Goal: Task Accomplishment & Management: Complete application form

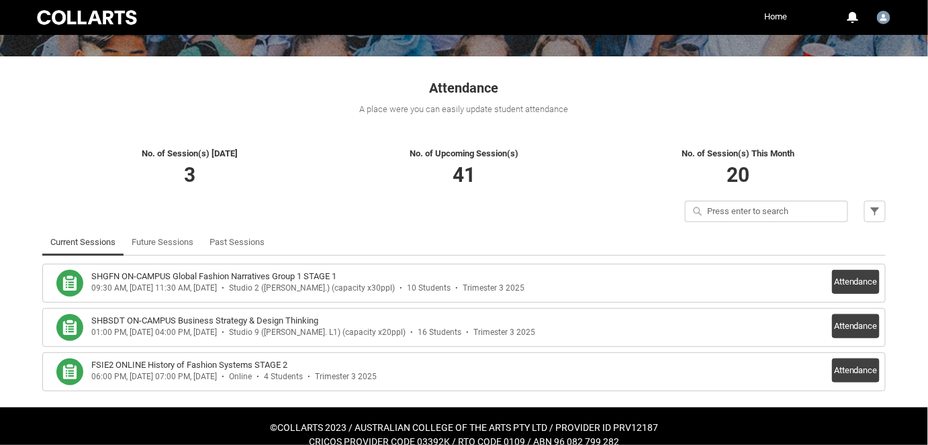
scroll to position [210, 0]
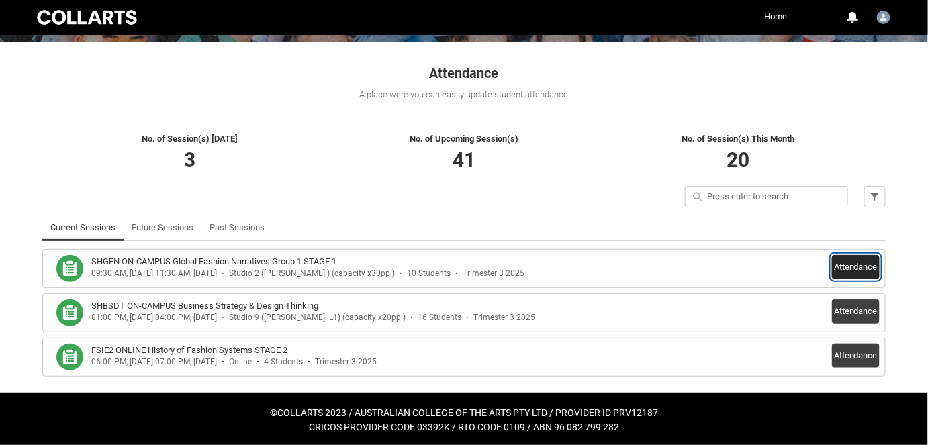
click at [858, 271] on button "Attendance" at bounding box center [856, 267] width 48 height 24
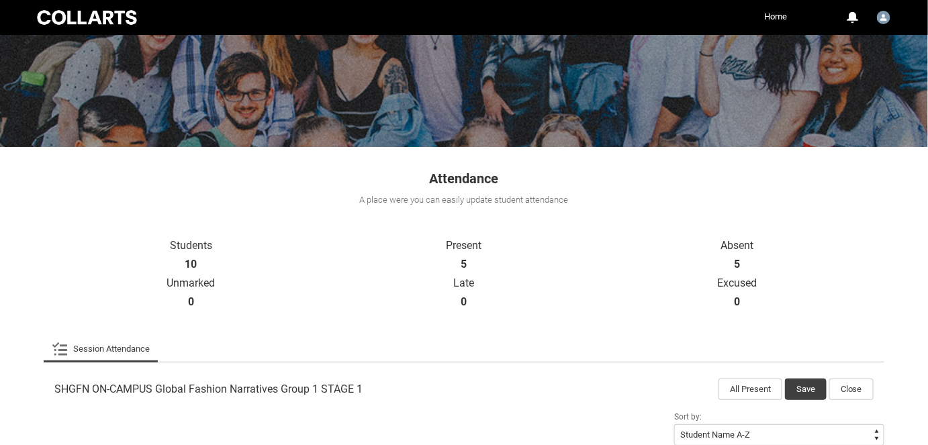
scroll to position [126, 0]
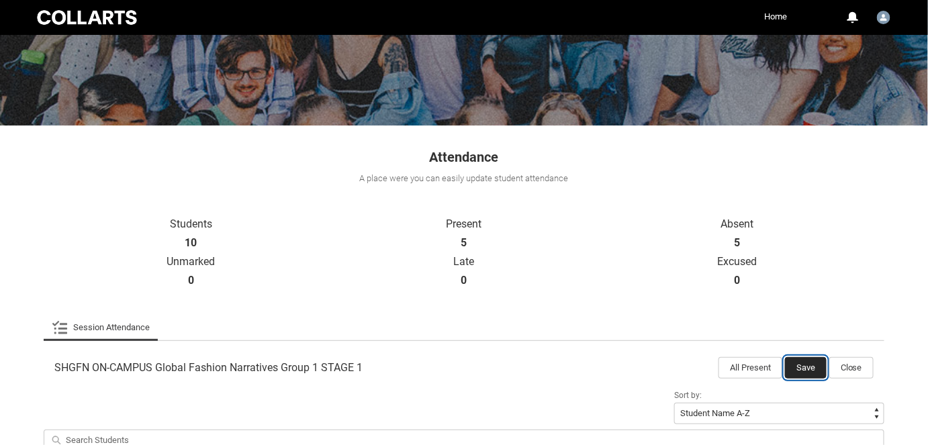
click at [807, 365] on button "Save" at bounding box center [806, 367] width 42 height 21
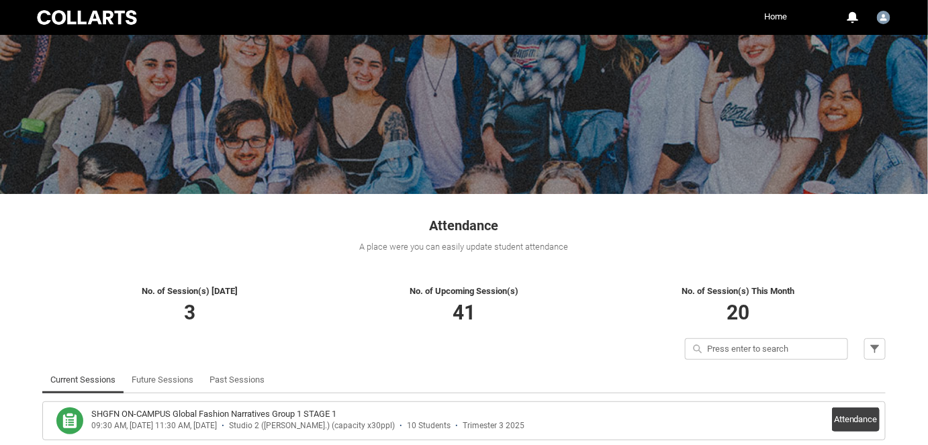
scroll to position [210, 0]
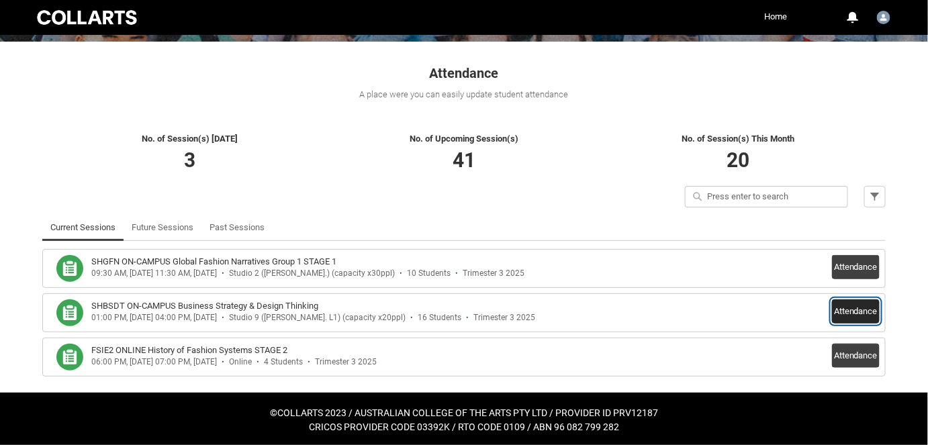
click at [866, 310] on button "Attendance" at bounding box center [856, 312] width 48 height 24
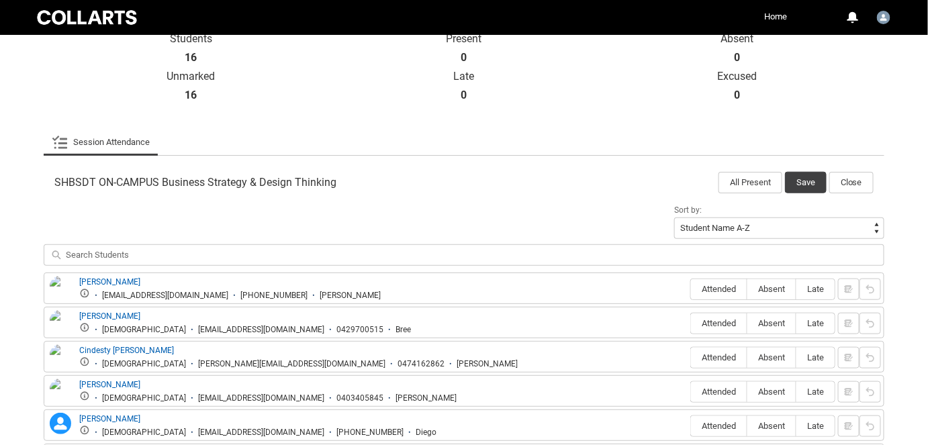
scroll to position [329, 0]
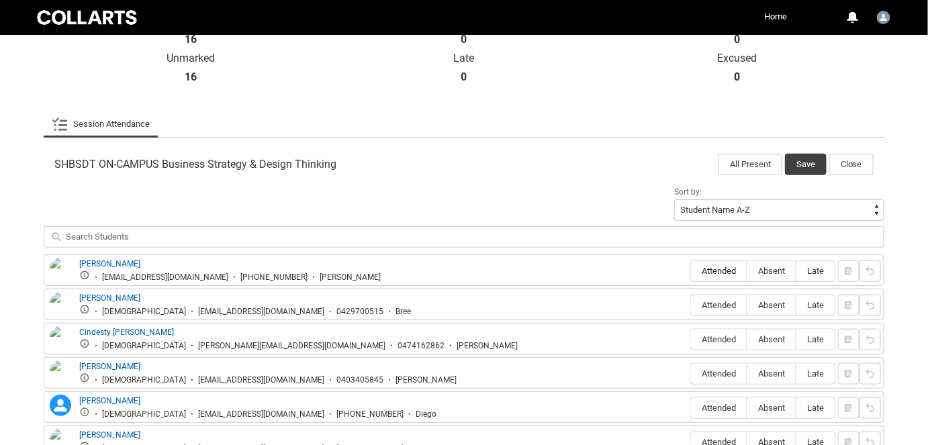
click at [704, 269] on span "Attended" at bounding box center [719, 271] width 56 height 10
click at [691, 271] on input "Attended" at bounding box center [690, 271] width 1 height 1
type lightning-radio-group "Attended"
radio input "true"
click at [733, 312] on label "Attended" at bounding box center [719, 306] width 56 height 21
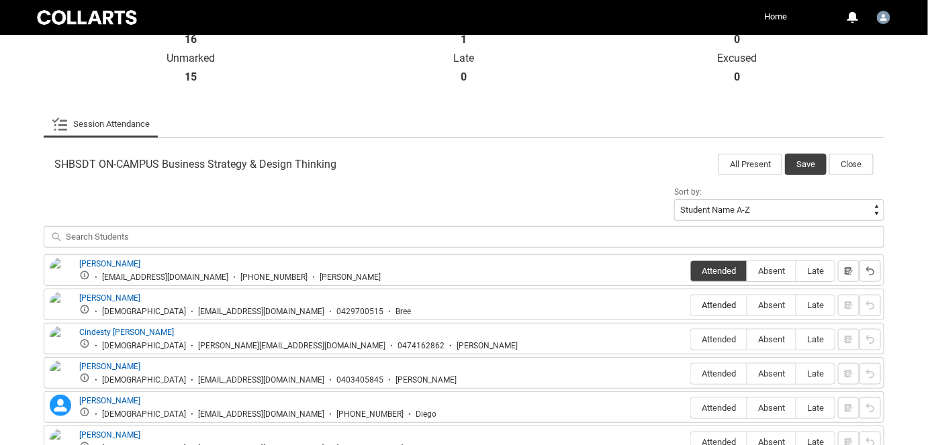
click at [691, 306] on input "Attended" at bounding box center [690, 305] width 1 height 1
type lightning-radio-group "Attended"
radio input "true"
click at [782, 344] on label "Absent" at bounding box center [772, 340] width 48 height 21
click at [748, 340] on input "Absent" at bounding box center [747, 339] width 1 height 1
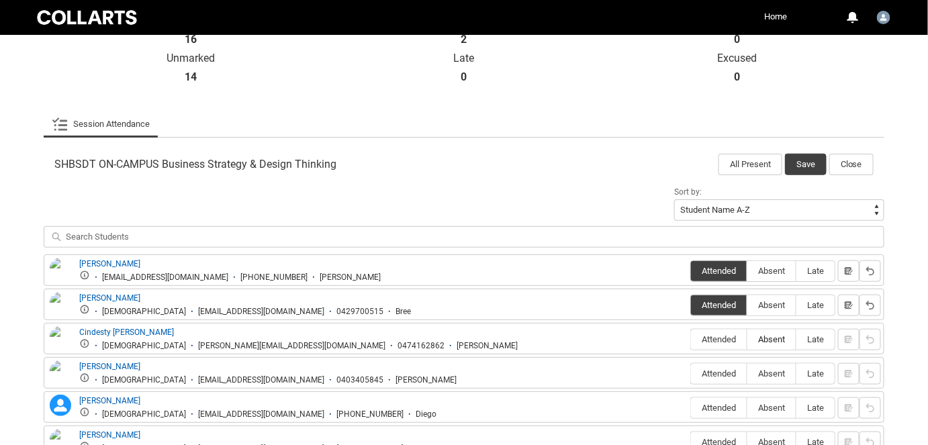
type lightning-radio-group "Absent"
radio input "true"
click at [776, 364] on label "Absent" at bounding box center [772, 374] width 48 height 21
click at [748, 373] on input "Absent" at bounding box center [747, 373] width 1 height 1
type lightning-radio-group "Absent"
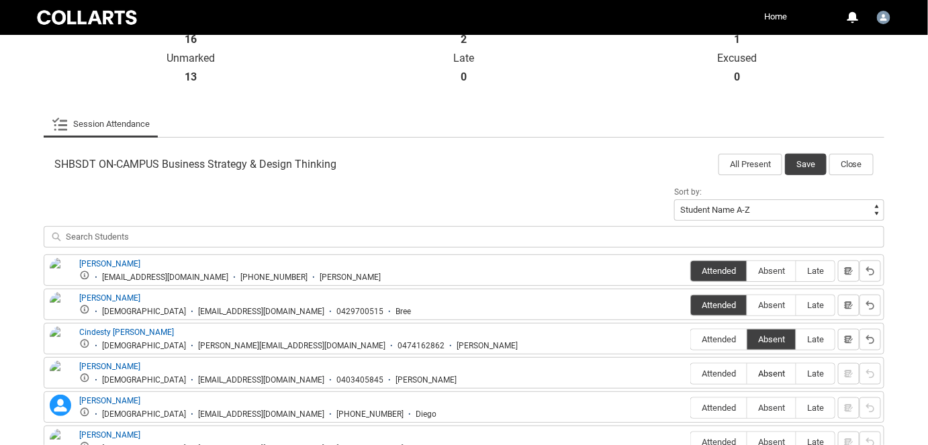
radio input "true"
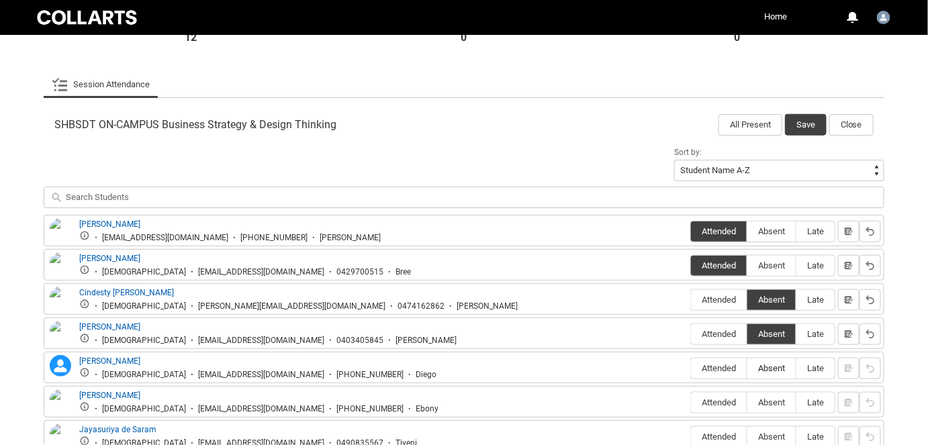
scroll to position [390, 0]
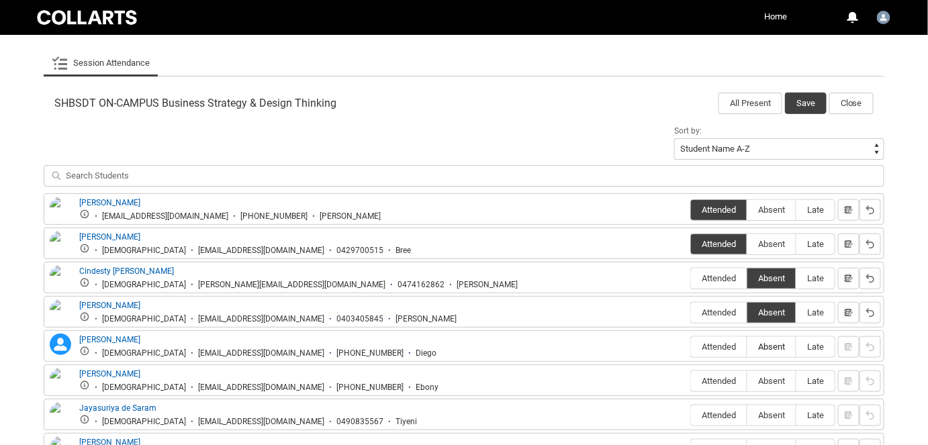
click at [772, 348] on span "Absent" at bounding box center [772, 347] width 48 height 10
click at [748, 347] on input "Absent" at bounding box center [747, 347] width 1 height 1
type lightning-radio-group "Absent"
radio input "true"
click at [772, 376] on span "Absent" at bounding box center [772, 381] width 48 height 10
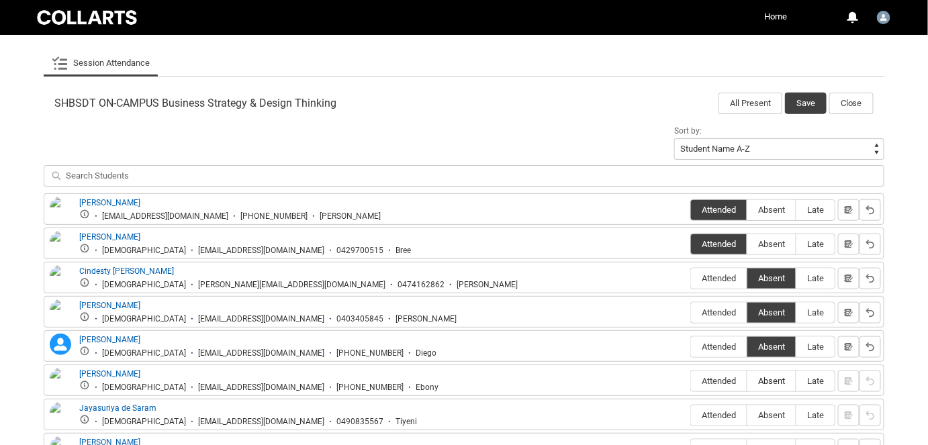
click at [748, 381] on input "Absent" at bounding box center [747, 381] width 1 height 1
type lightning-radio-group "Absent"
radio input "true"
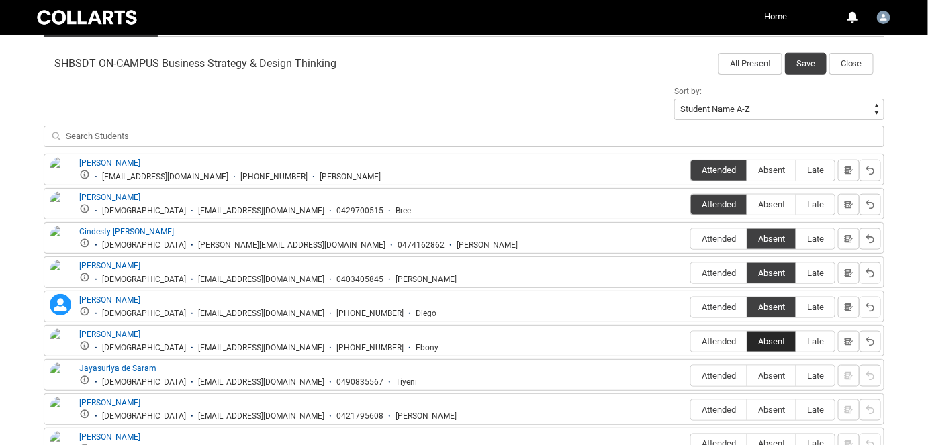
scroll to position [451, 0]
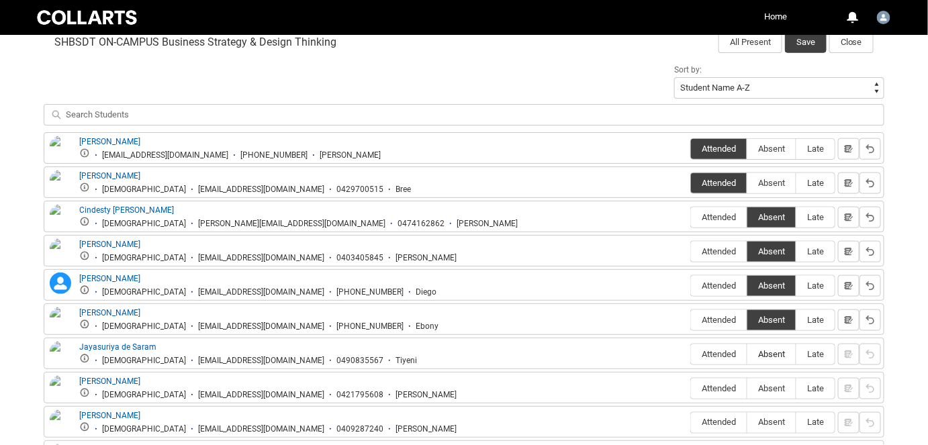
click at [784, 345] on label "Absent" at bounding box center [772, 355] width 48 height 21
click at [748, 354] on input "Absent" at bounding box center [747, 354] width 1 height 1
type lightning-radio-group "Absent"
radio input "true"
drag, startPoint x: 733, startPoint y: 386, endPoint x: 741, endPoint y: 384, distance: 7.7
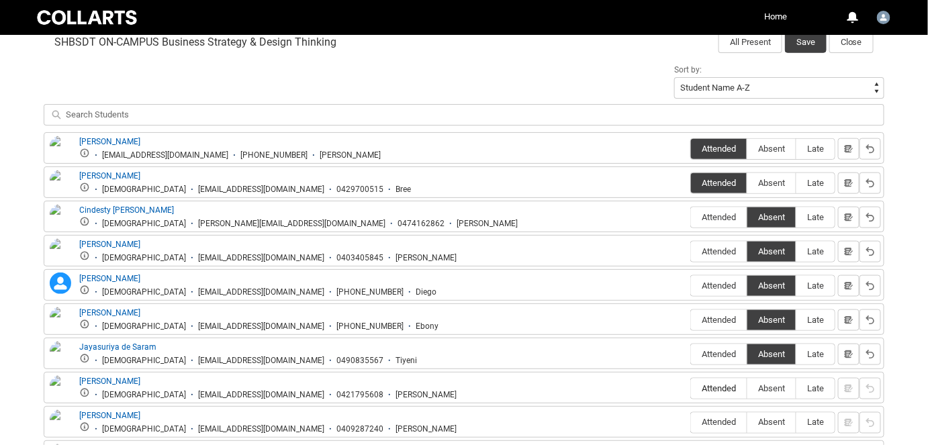
click at [733, 387] on span "Attended" at bounding box center [719, 388] width 56 height 10
click at [691, 388] on input "Attended" at bounding box center [690, 388] width 1 height 1
type lightning-radio-group "Attended"
radio input "true"
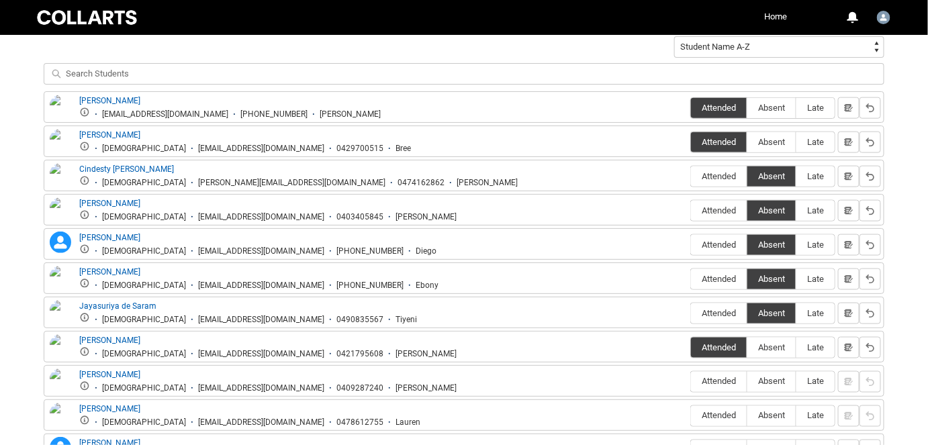
scroll to position [512, 0]
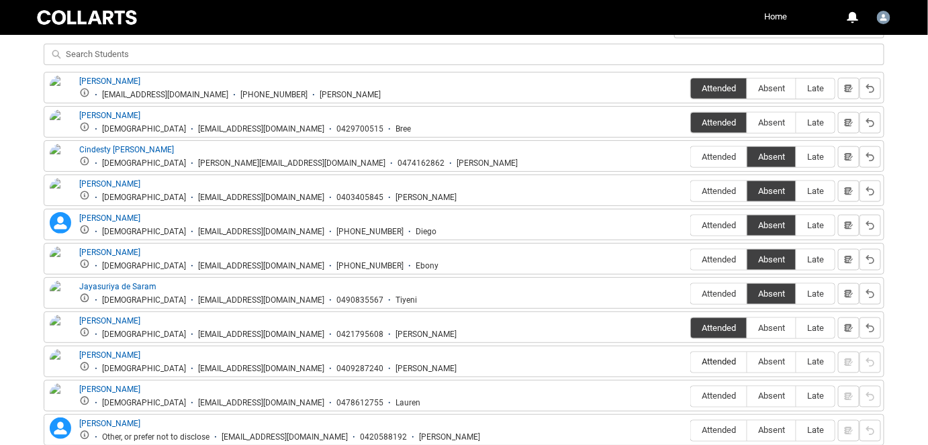
click at [739, 357] on span "Attended" at bounding box center [719, 362] width 56 height 10
click at [691, 362] on input "Attended" at bounding box center [690, 362] width 1 height 1
type lightning-radio-group "Attended"
radio input "true"
click at [768, 392] on span "Absent" at bounding box center [772, 397] width 48 height 10
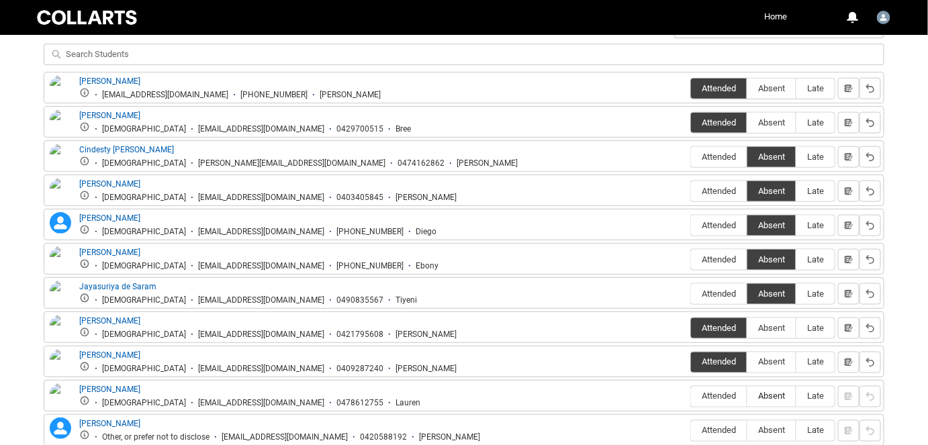
click at [748, 396] on input "Absent" at bounding box center [747, 396] width 1 height 1
type lightning-radio-group "Absent"
radio input "true"
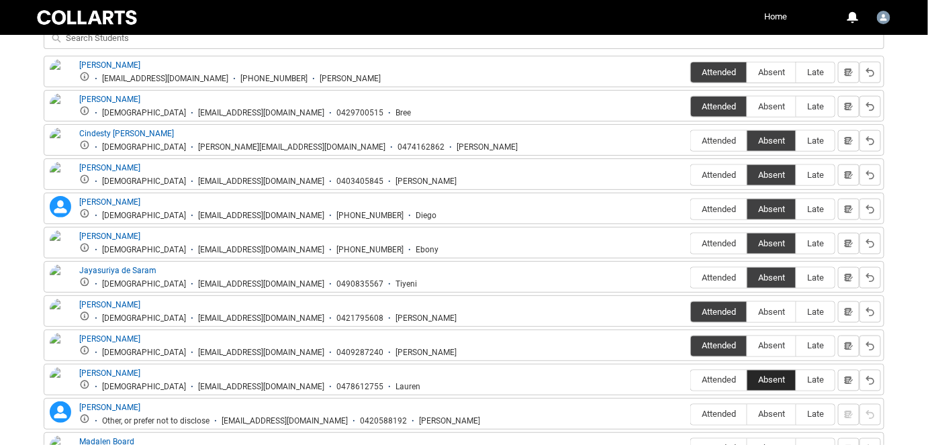
scroll to position [573, 0]
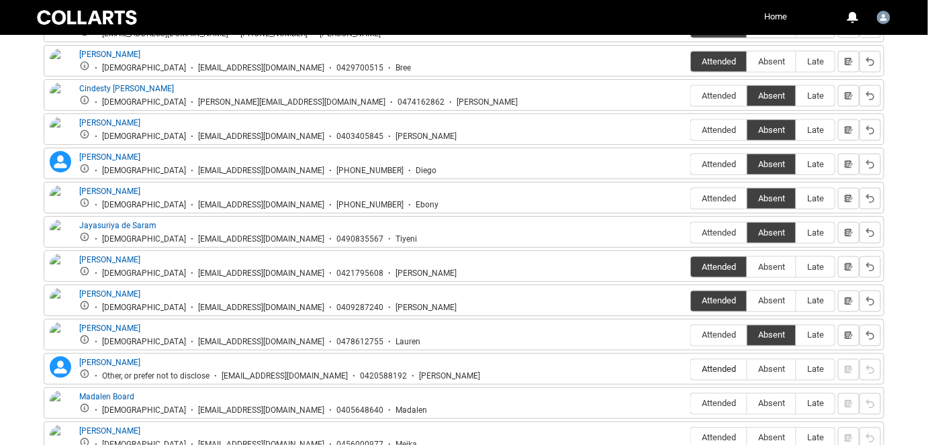
click at [727, 367] on span "Attended" at bounding box center [719, 370] width 56 height 10
click at [691, 369] on input "Attended" at bounding box center [690, 369] width 1 height 1
type lightning-radio-group "Attended"
radio input "true"
click at [776, 399] on span "Absent" at bounding box center [772, 404] width 48 height 10
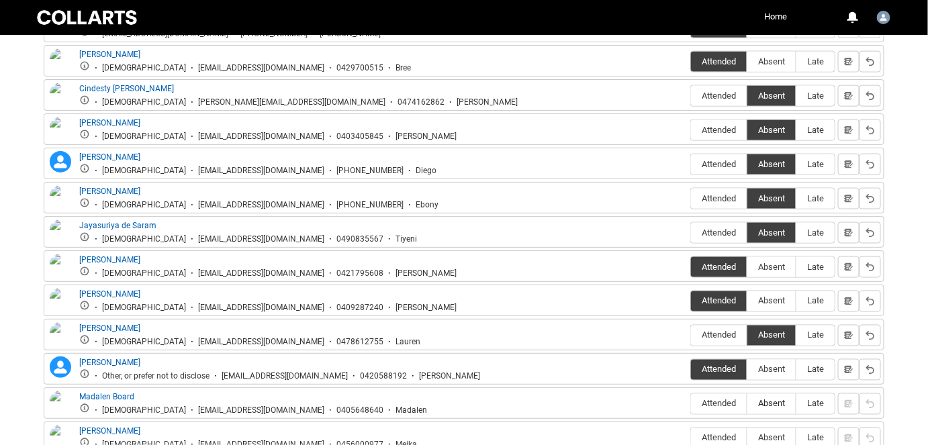
click at [748, 404] on input "Absent" at bounding box center [747, 404] width 1 height 1
type lightning-radio-group "Absent"
radio input "true"
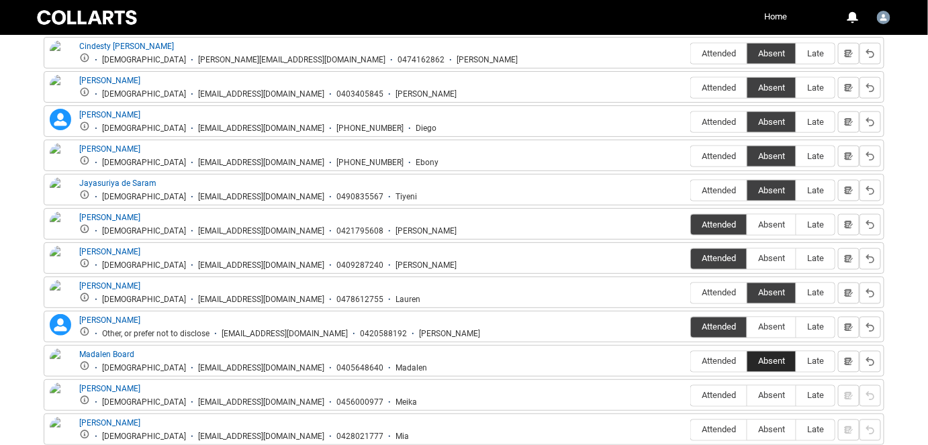
scroll to position [634, 0]
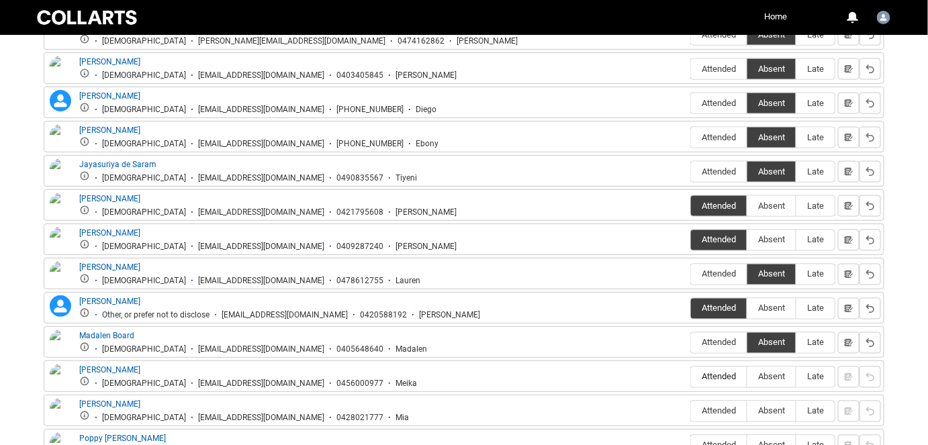
click at [731, 372] on span "Attended" at bounding box center [719, 377] width 56 height 10
click at [691, 377] on input "Attended" at bounding box center [690, 377] width 1 height 1
type lightning-radio-group "Attended"
radio input "true"
click at [770, 406] on span "Absent" at bounding box center [772, 411] width 48 height 10
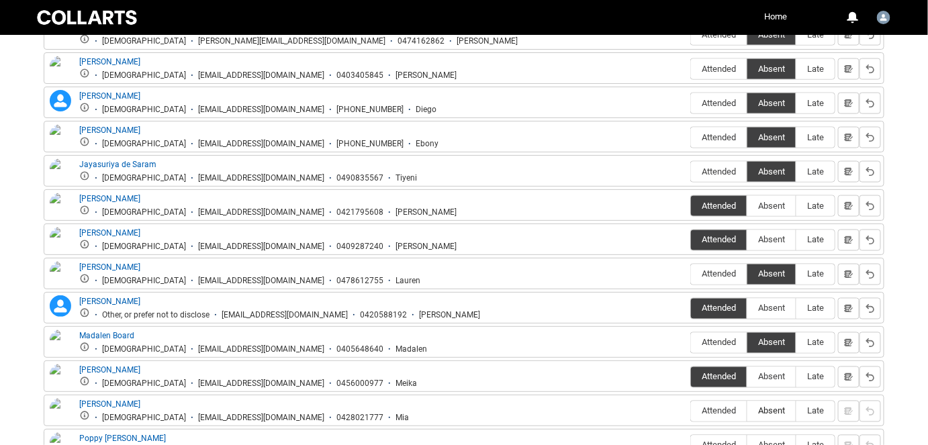
click at [748, 411] on input "Absent" at bounding box center [747, 411] width 1 height 1
type lightning-radio-group "Absent"
radio input "true"
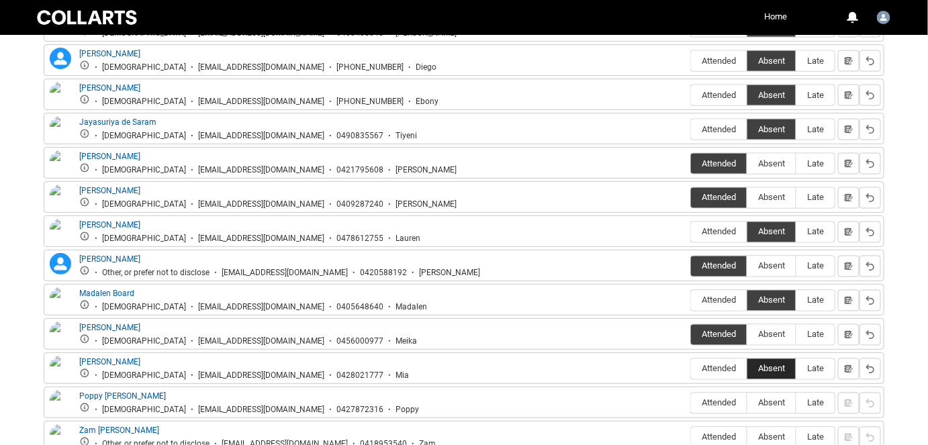
scroll to position [695, 0]
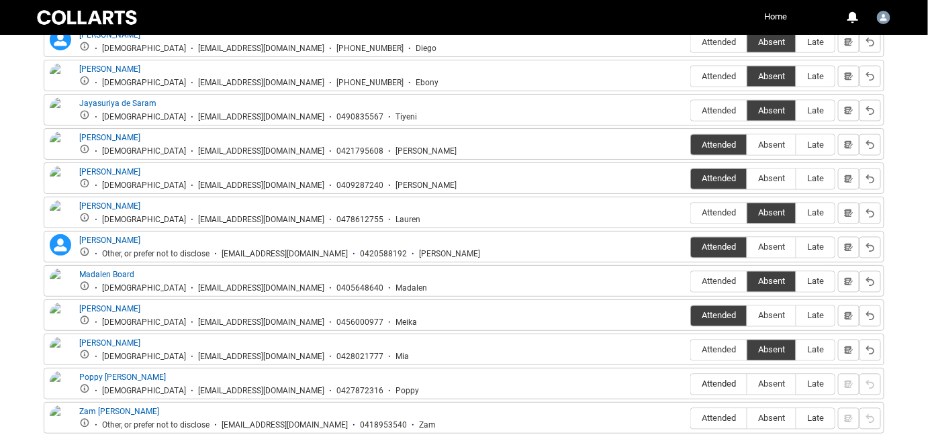
click at [734, 379] on span "Attended" at bounding box center [719, 384] width 56 height 10
click at [691, 384] on input "Attended" at bounding box center [690, 384] width 1 height 1
type lightning-radio-group "Attended"
radio input "true"
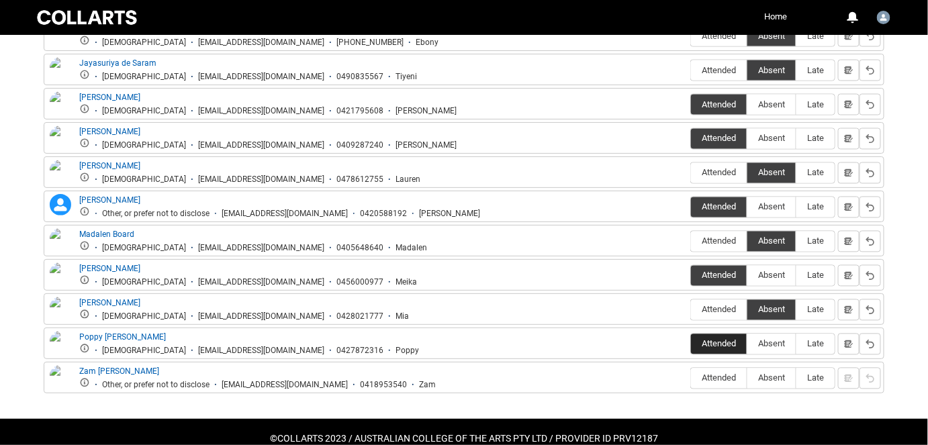
scroll to position [756, 0]
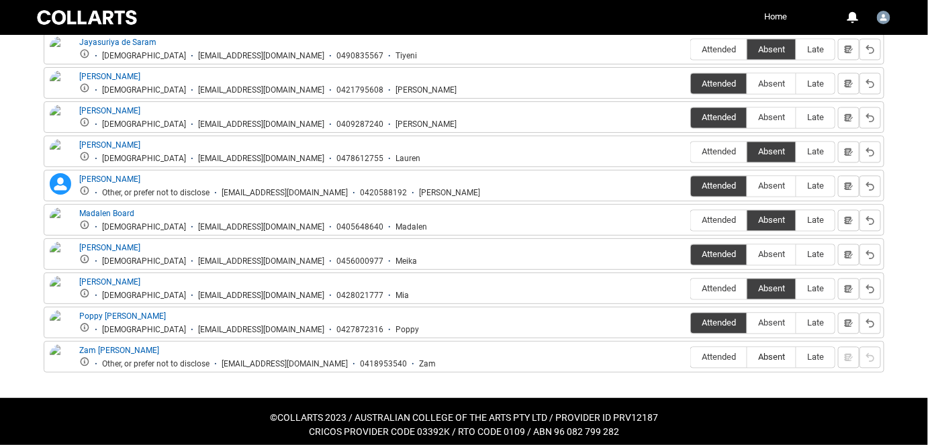
click at [784, 353] on span "Absent" at bounding box center [772, 358] width 48 height 10
click at [748, 357] on input "Absent" at bounding box center [747, 357] width 1 height 1
type lightning-radio-group "Absent"
radio input "true"
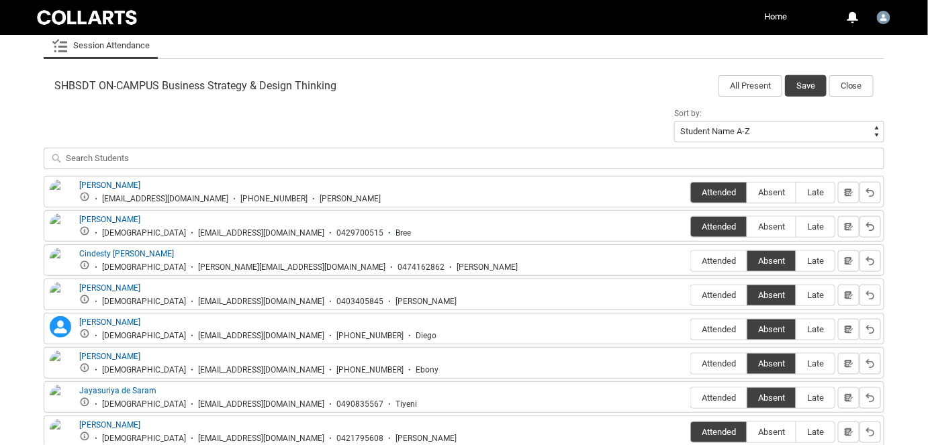
scroll to position [390, 0]
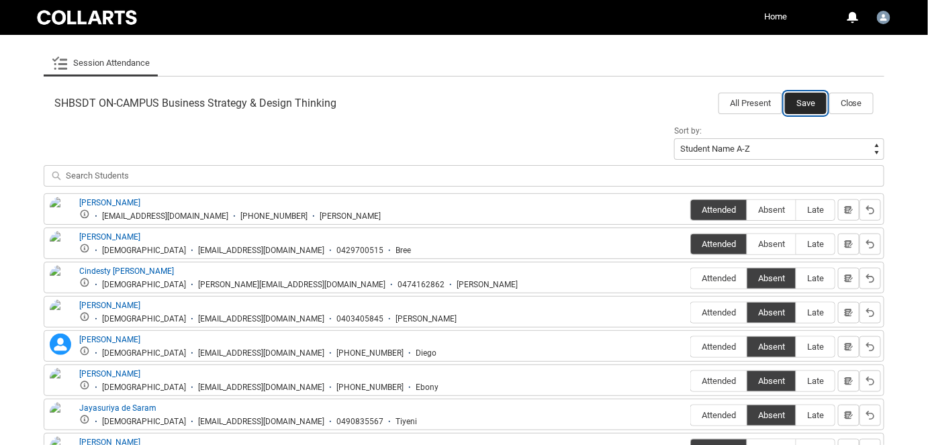
click at [799, 109] on button "Save" at bounding box center [806, 103] width 42 height 21
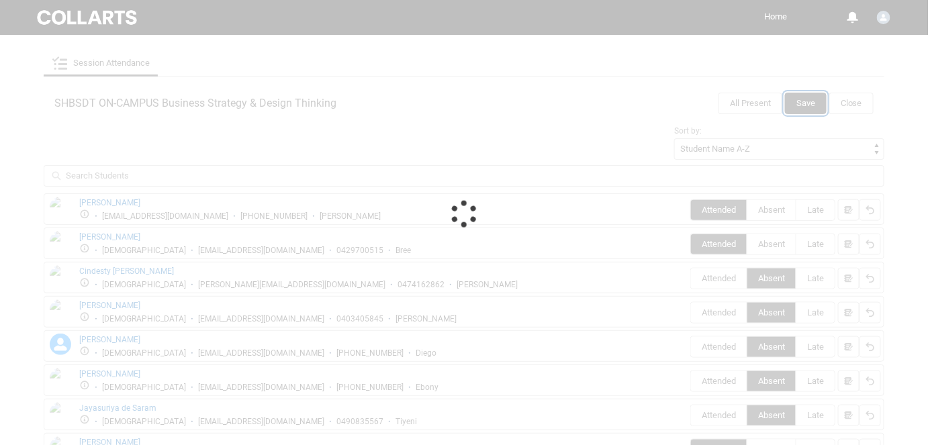
scroll to position [210, 0]
